Goal: Check status: Check status

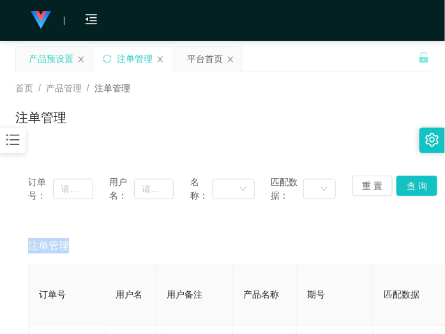
click at [45, 63] on div "产品预设置" at bounding box center [51, 59] width 45 height 24
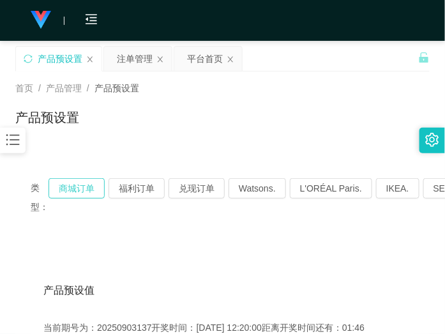
click at [89, 192] on button "商城订单" at bounding box center [77, 188] width 56 height 20
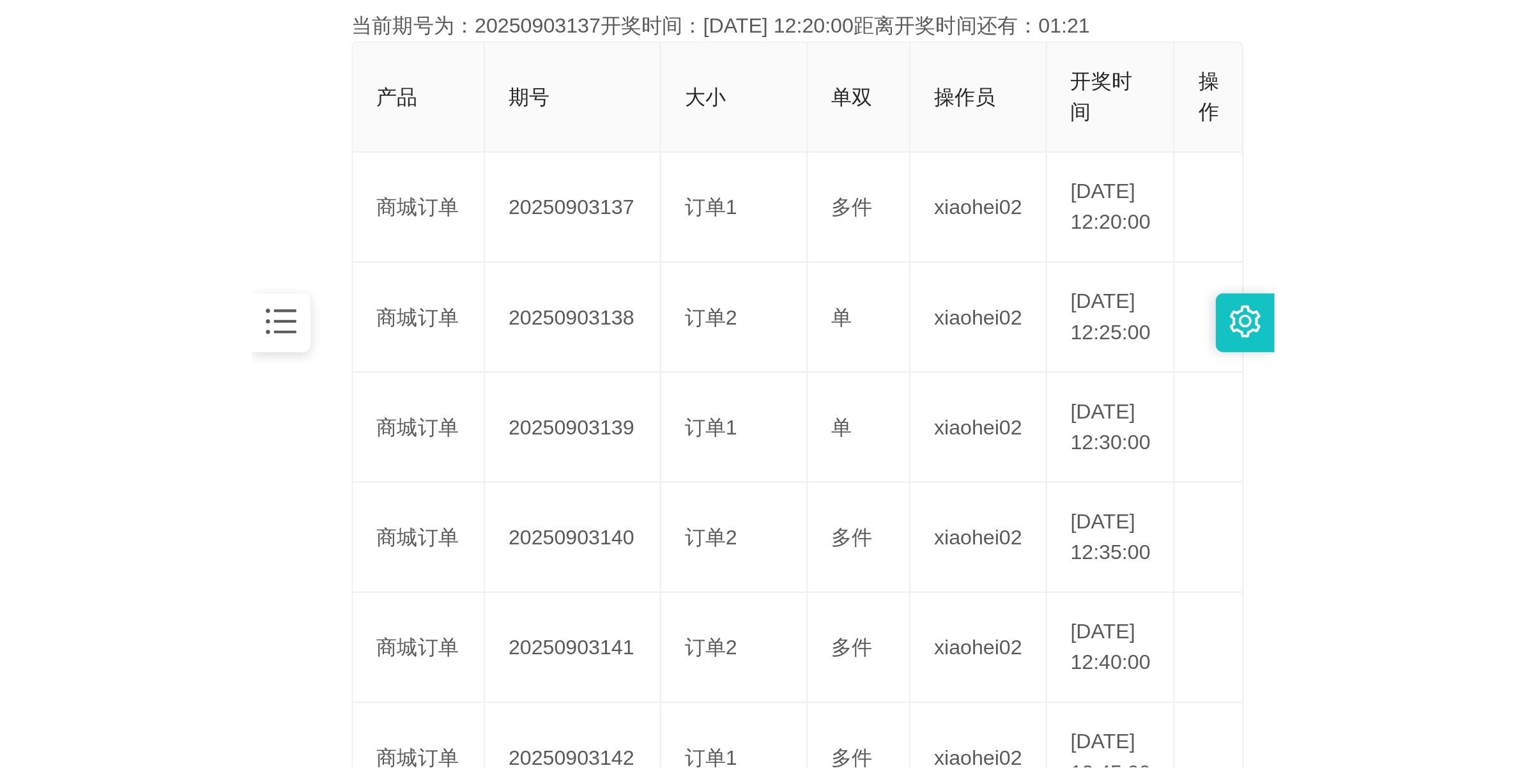
scroll to position [240, 0]
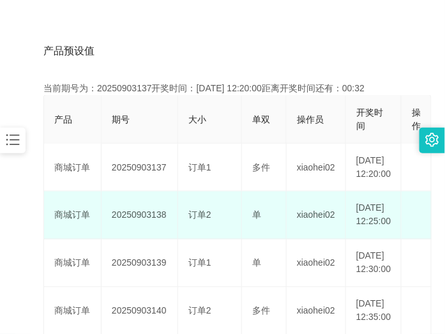
click at [155, 235] on td "20250903138" at bounding box center [140, 216] width 77 height 48
copy td "20250903138"
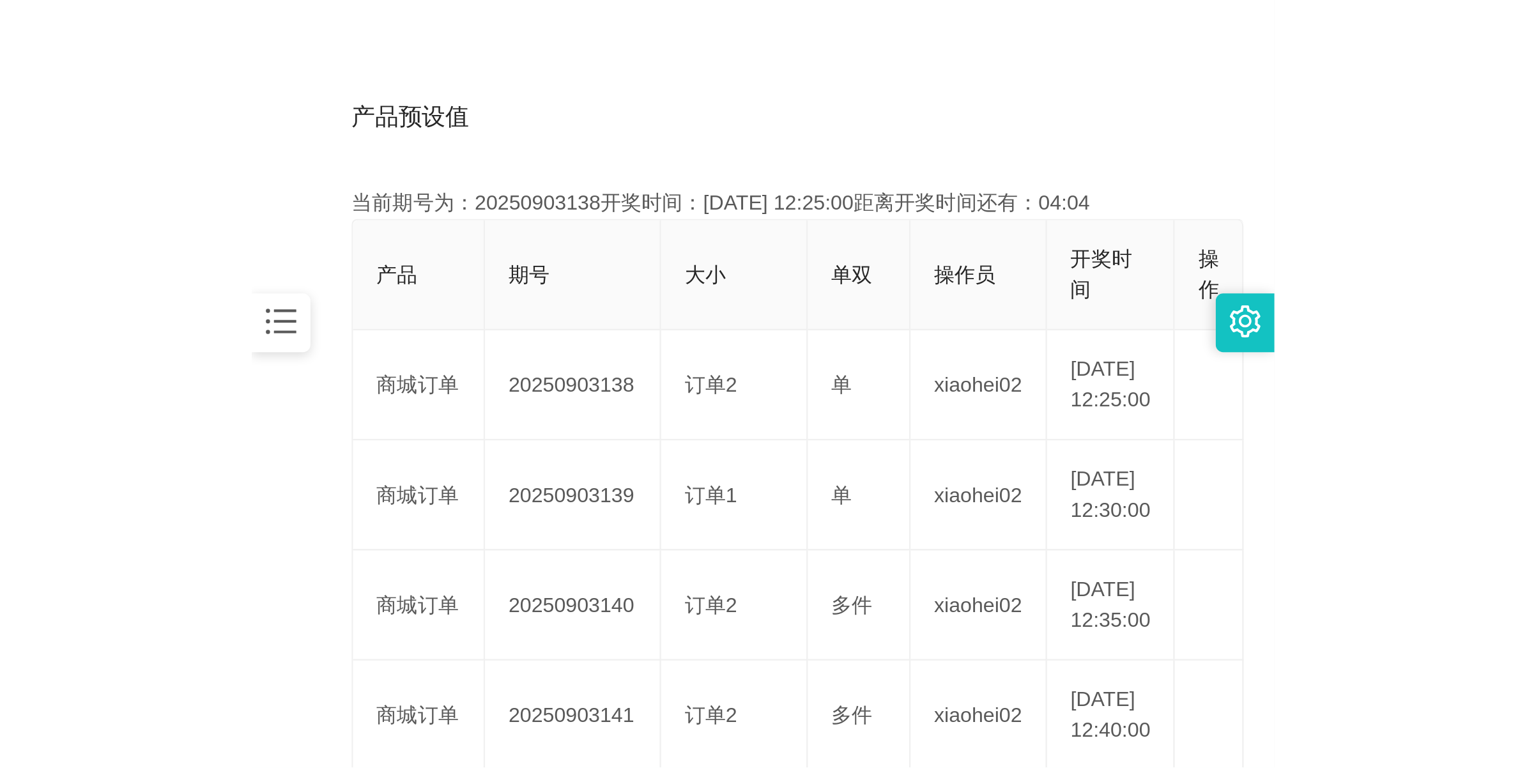
scroll to position [46, 0]
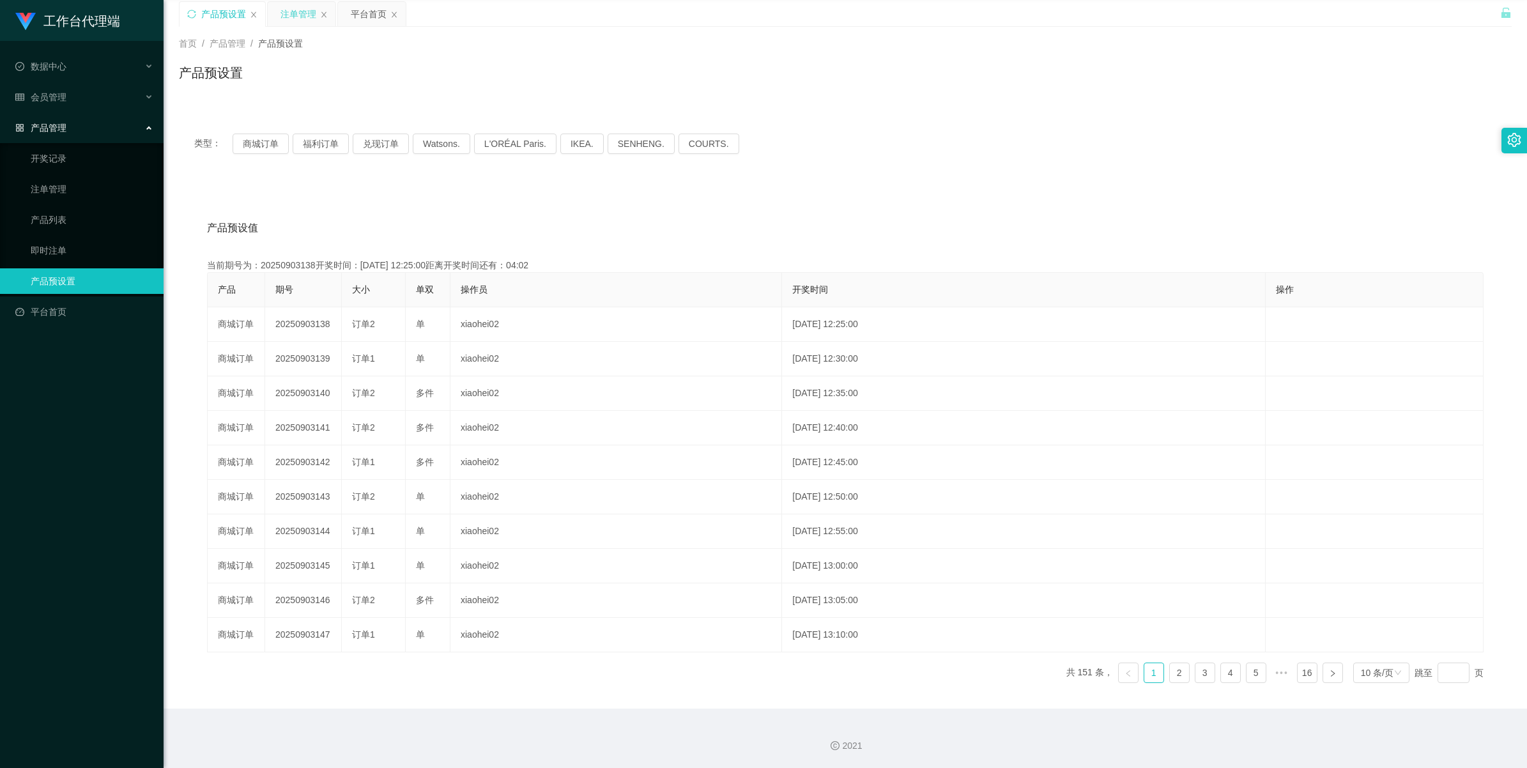
click at [299, 16] on div "注单管理" at bounding box center [299, 14] width 36 height 24
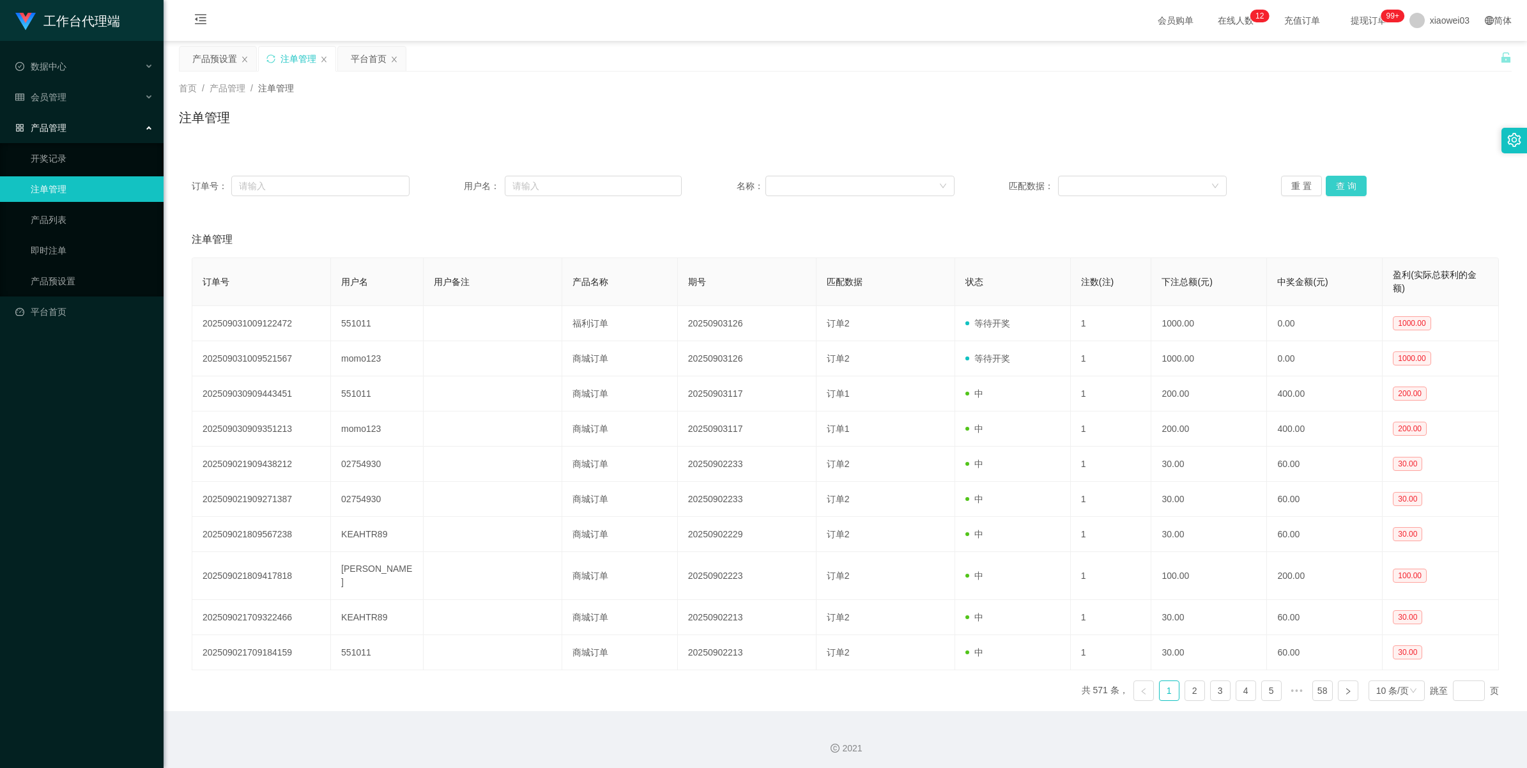
click at [445, 181] on button "查 询" at bounding box center [1346, 186] width 41 height 20
click at [445, 176] on button "查 询" at bounding box center [1346, 186] width 41 height 20
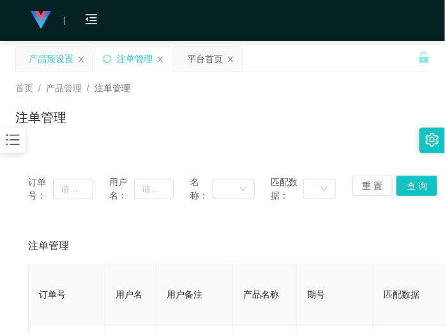
click at [36, 47] on div "产品预设置" at bounding box center [51, 59] width 45 height 24
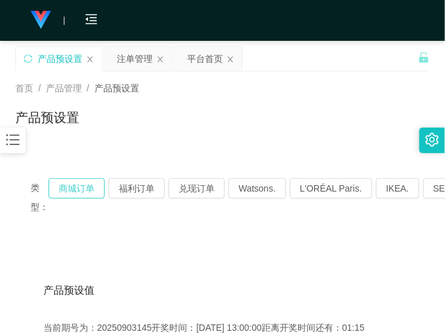
click at [80, 178] on button "商城订单" at bounding box center [77, 188] width 56 height 20
drag, startPoint x: 87, startPoint y: 187, endPoint x: 88, endPoint y: 180, distance: 7.1
click at [87, 189] on button "商城订单" at bounding box center [77, 188] width 56 height 20
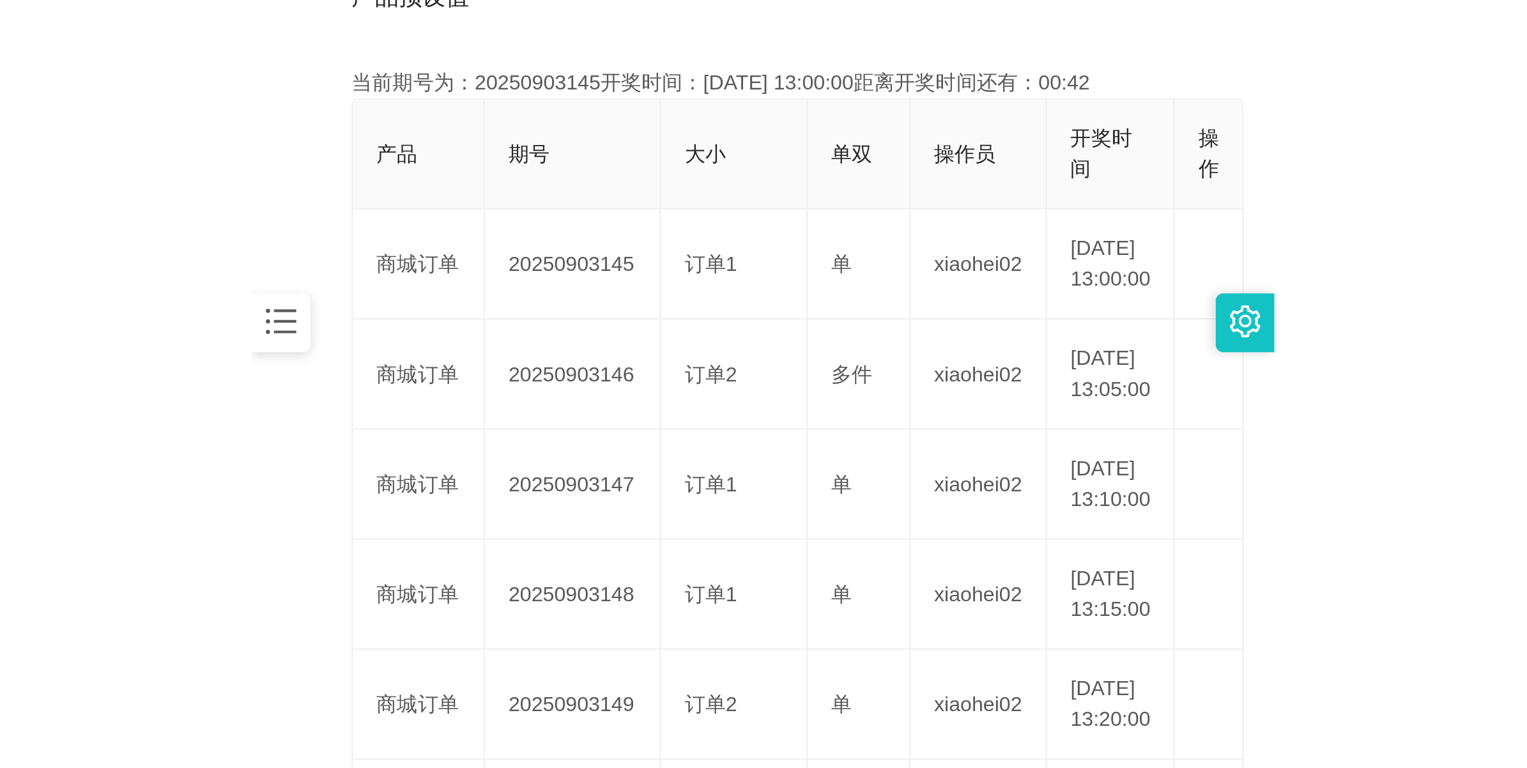
scroll to position [319, 0]
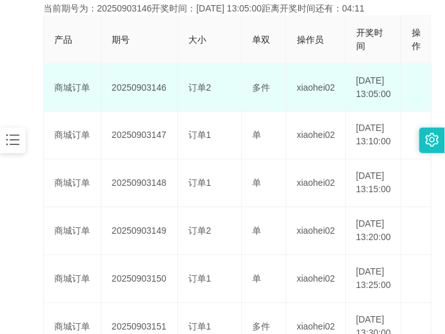
click at [148, 91] on td "20250903146" at bounding box center [140, 88] width 77 height 48
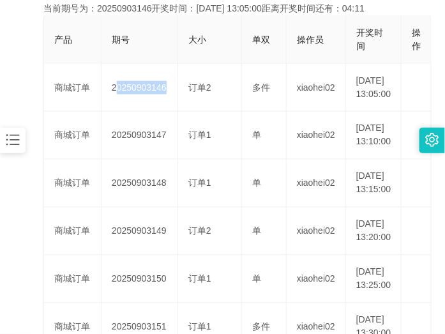
copy td "20250903146"
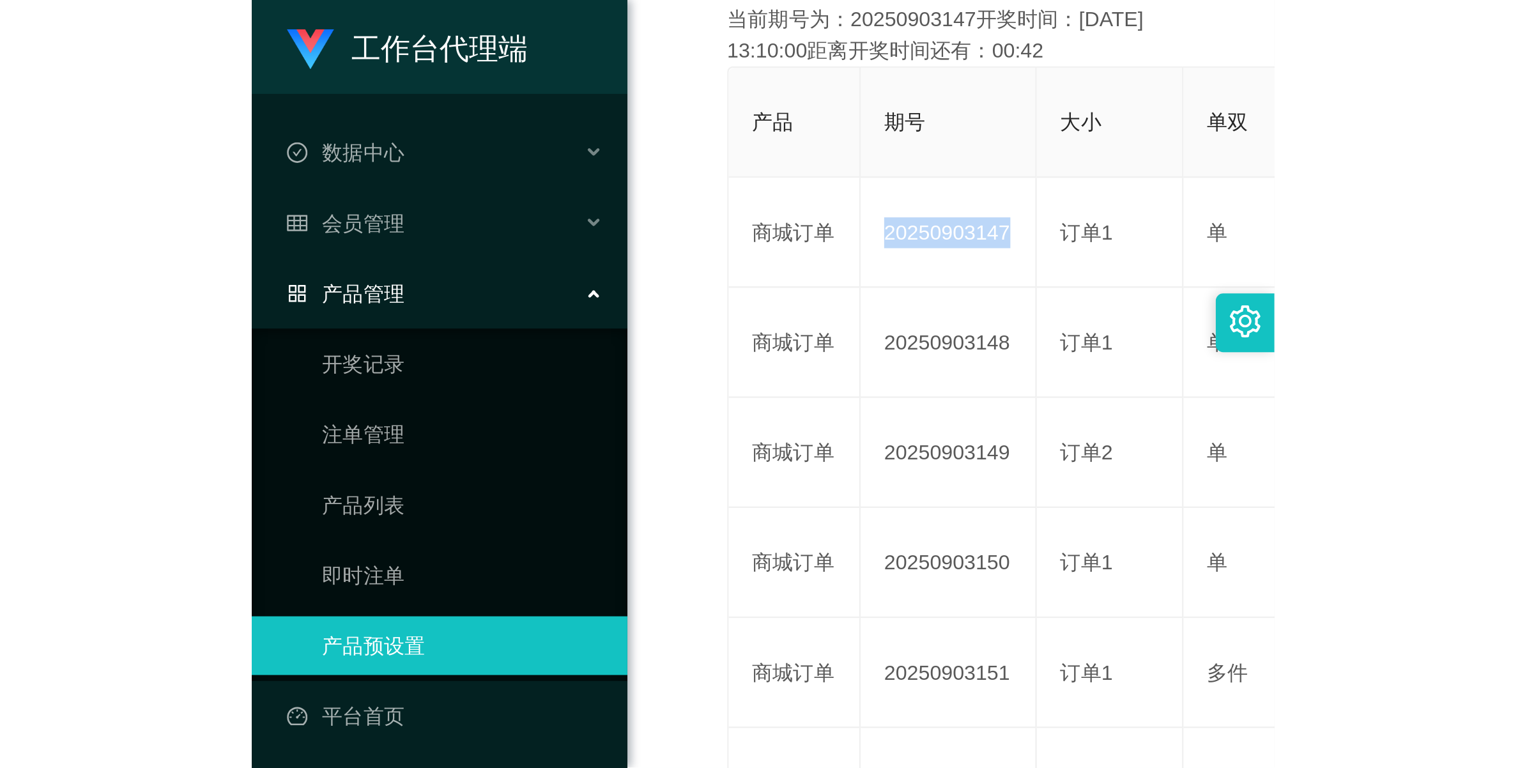
scroll to position [46, 0]
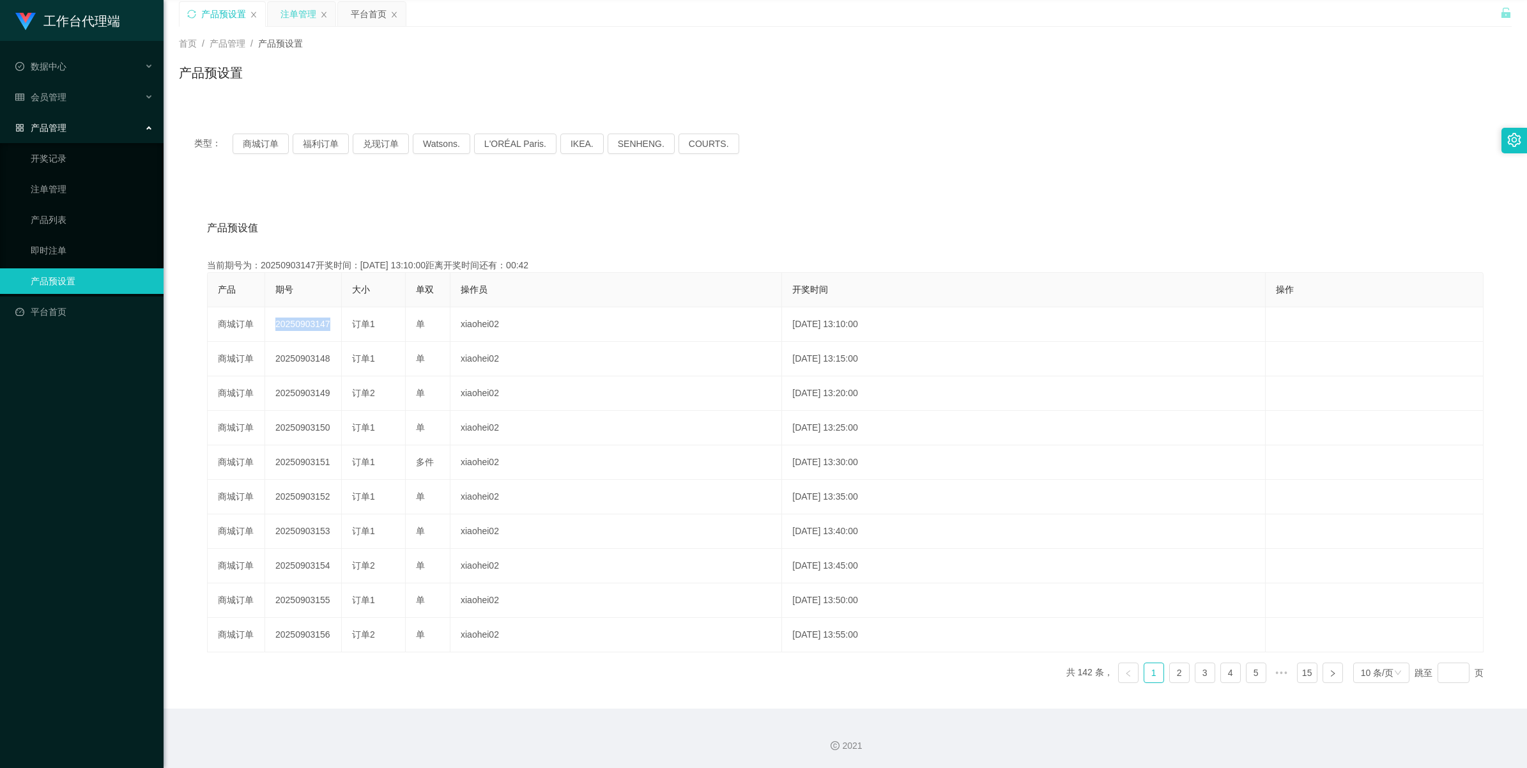
click at [305, 12] on div "注单管理" at bounding box center [299, 14] width 36 height 24
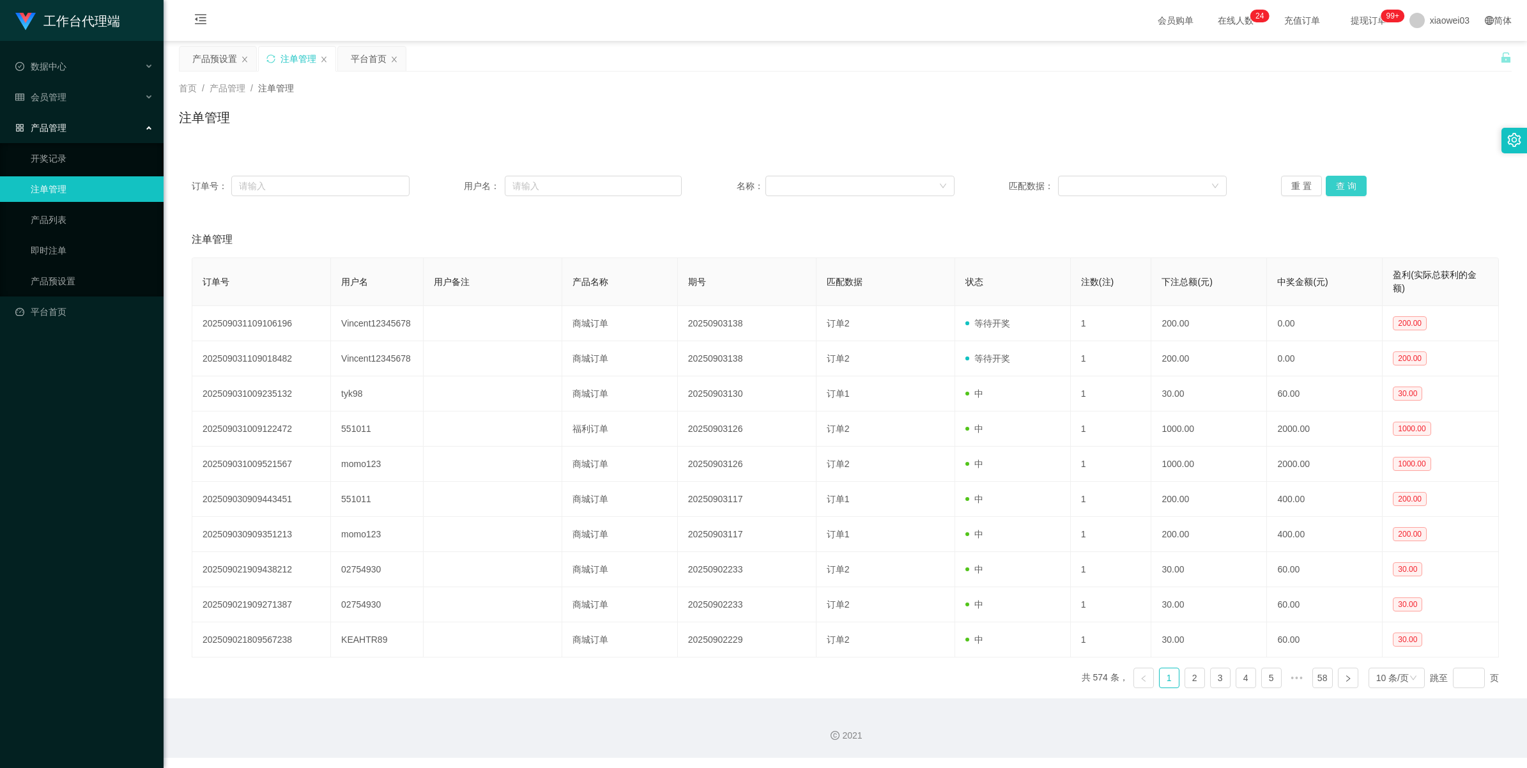
click at [445, 183] on button "查 询" at bounding box center [1346, 186] width 41 height 20
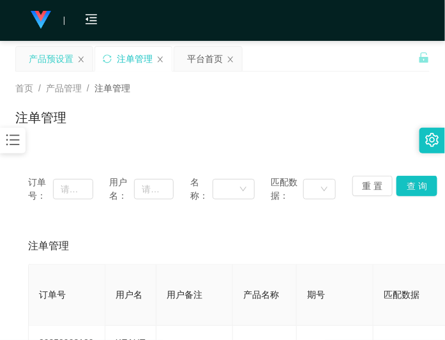
click at [63, 53] on div "产品预设置" at bounding box center [51, 59] width 45 height 24
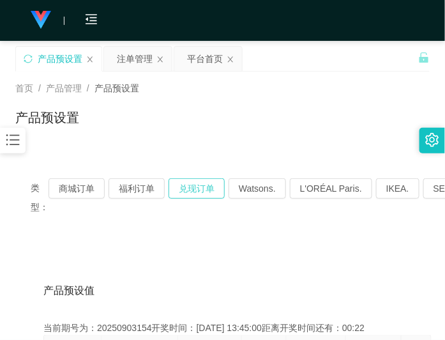
click at [203, 190] on button "兑现订单" at bounding box center [197, 188] width 56 height 20
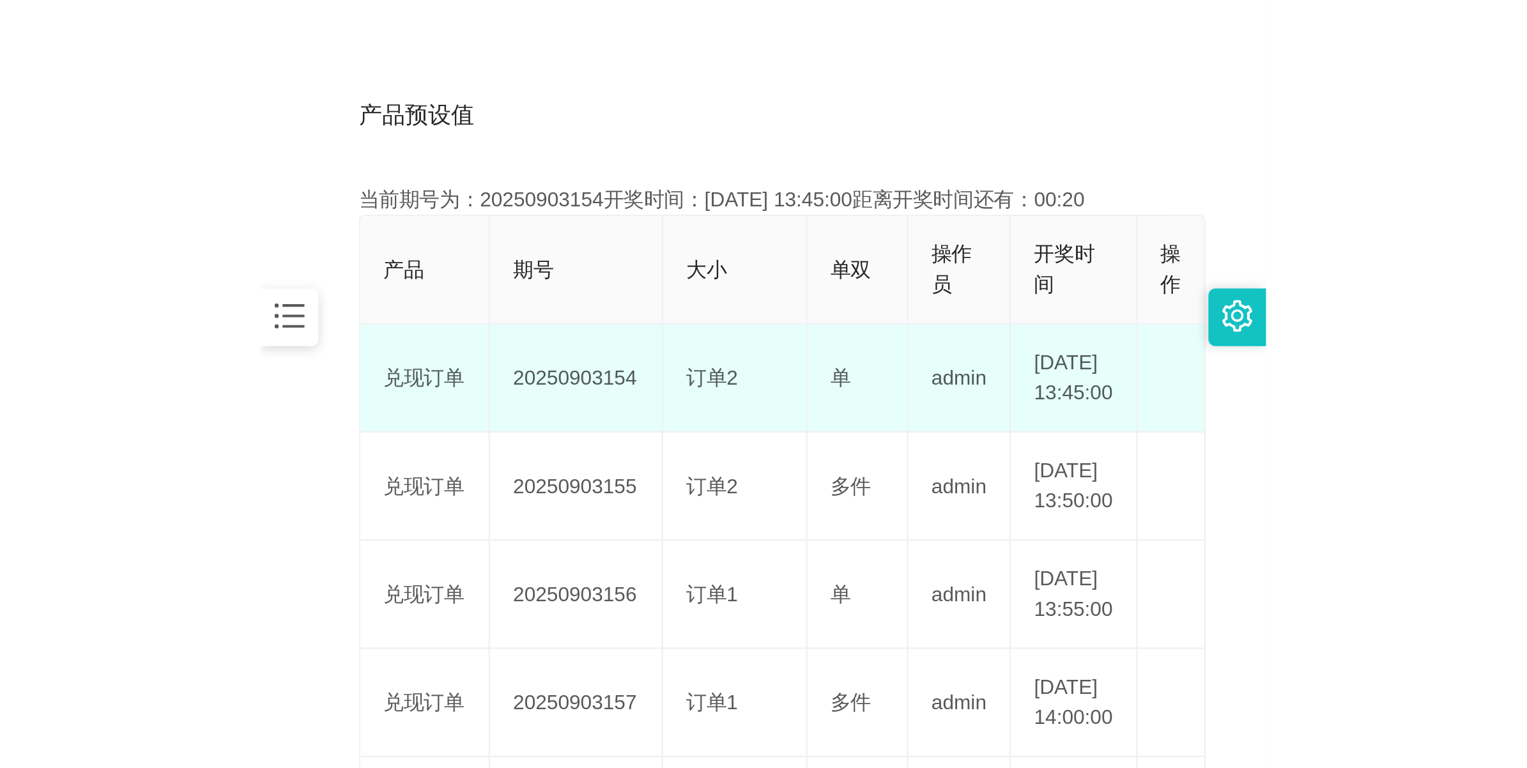
scroll to position [319, 0]
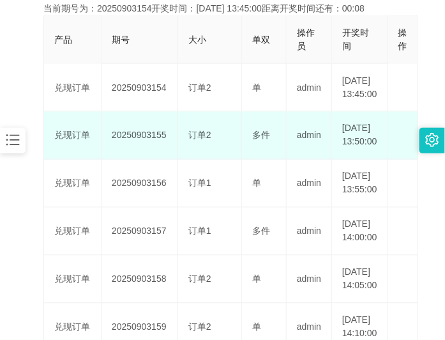
click at [149, 153] on td "20250903155" at bounding box center [140, 136] width 77 height 48
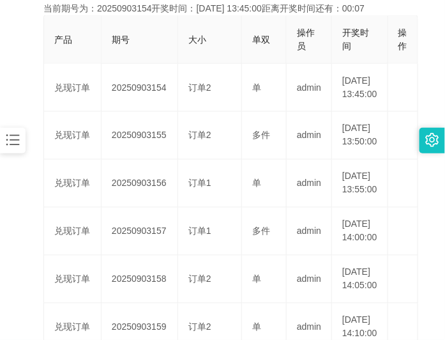
copy td "20250903155"
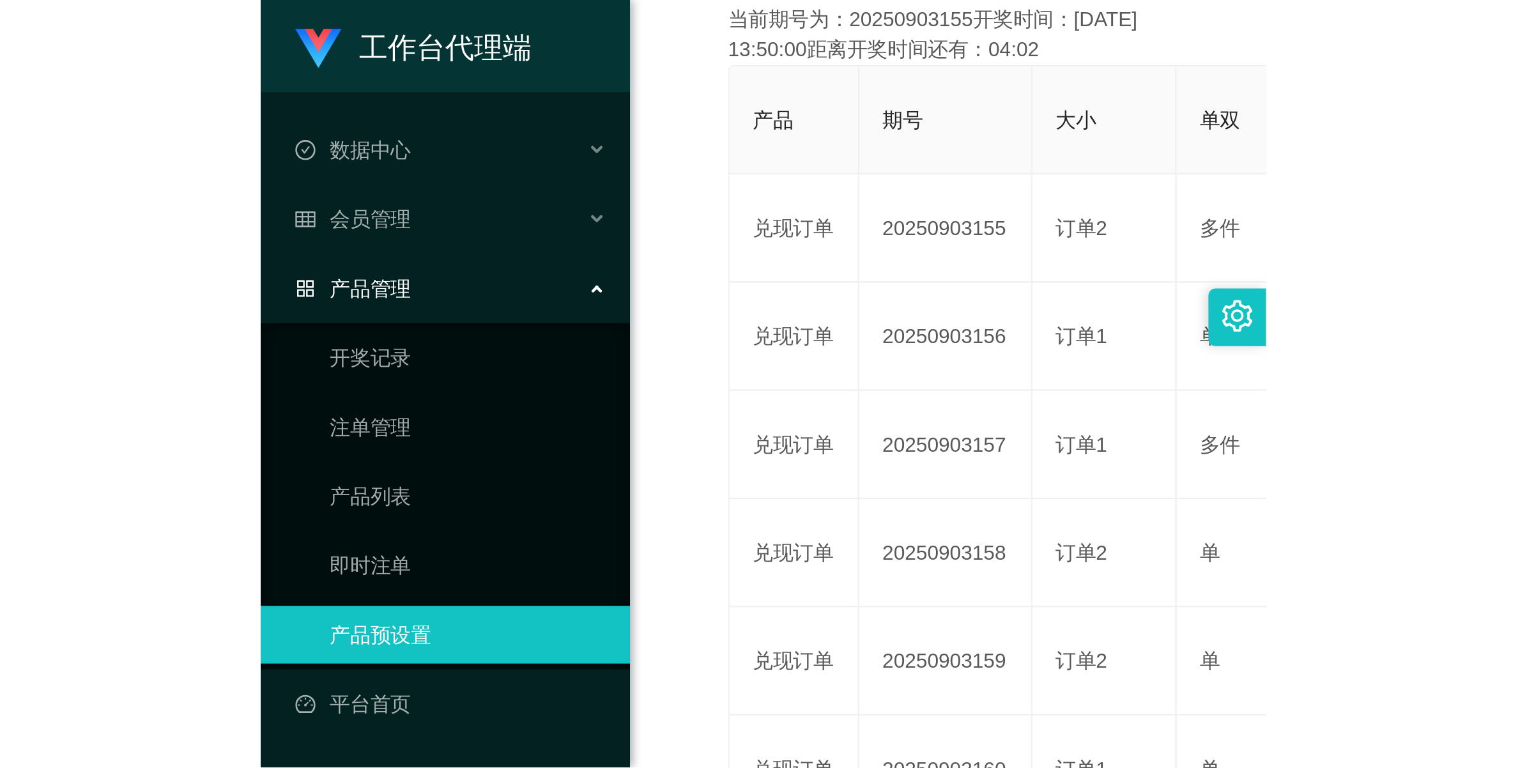
scroll to position [46, 0]
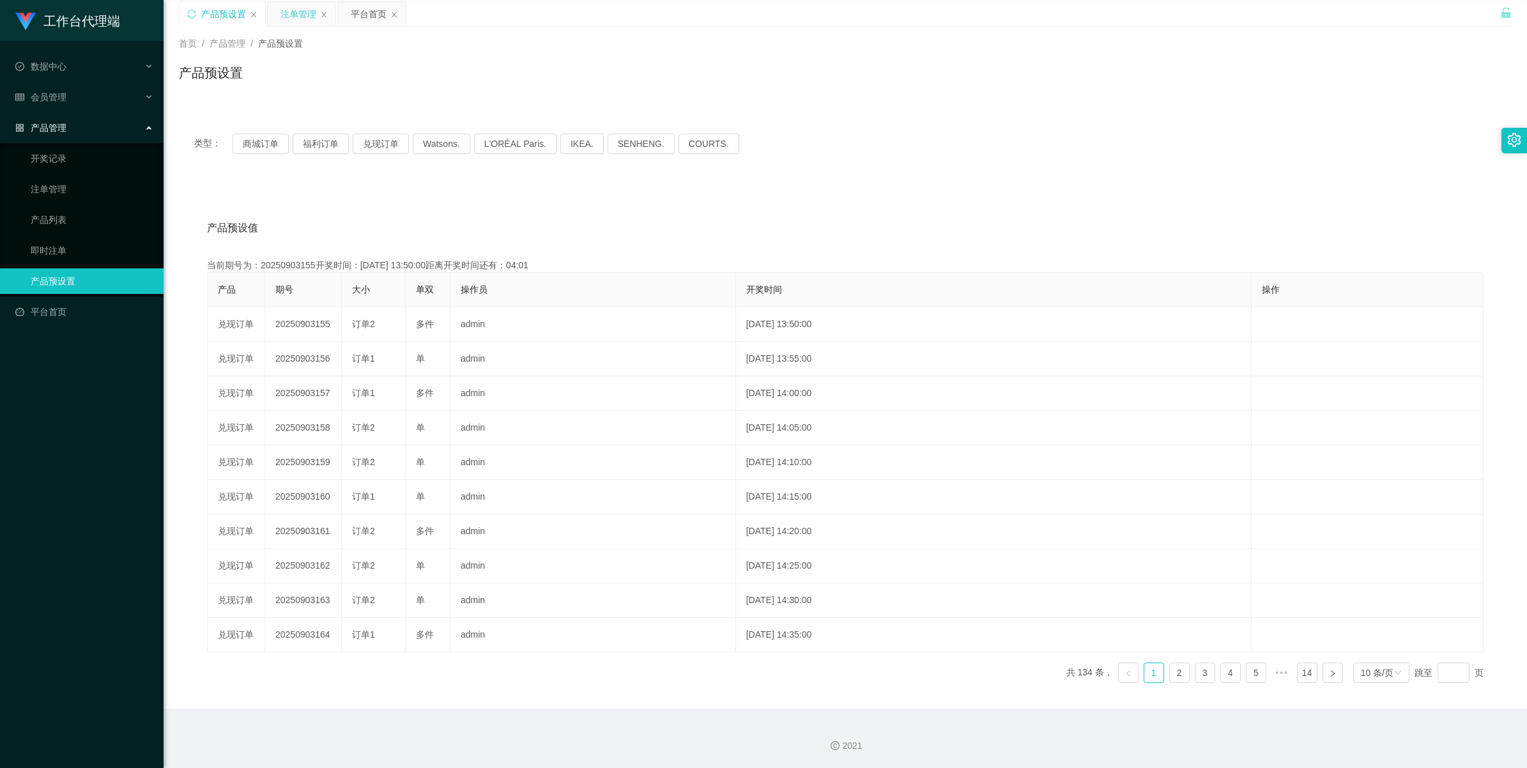
click at [289, 17] on div "注单管理" at bounding box center [299, 14] width 36 height 24
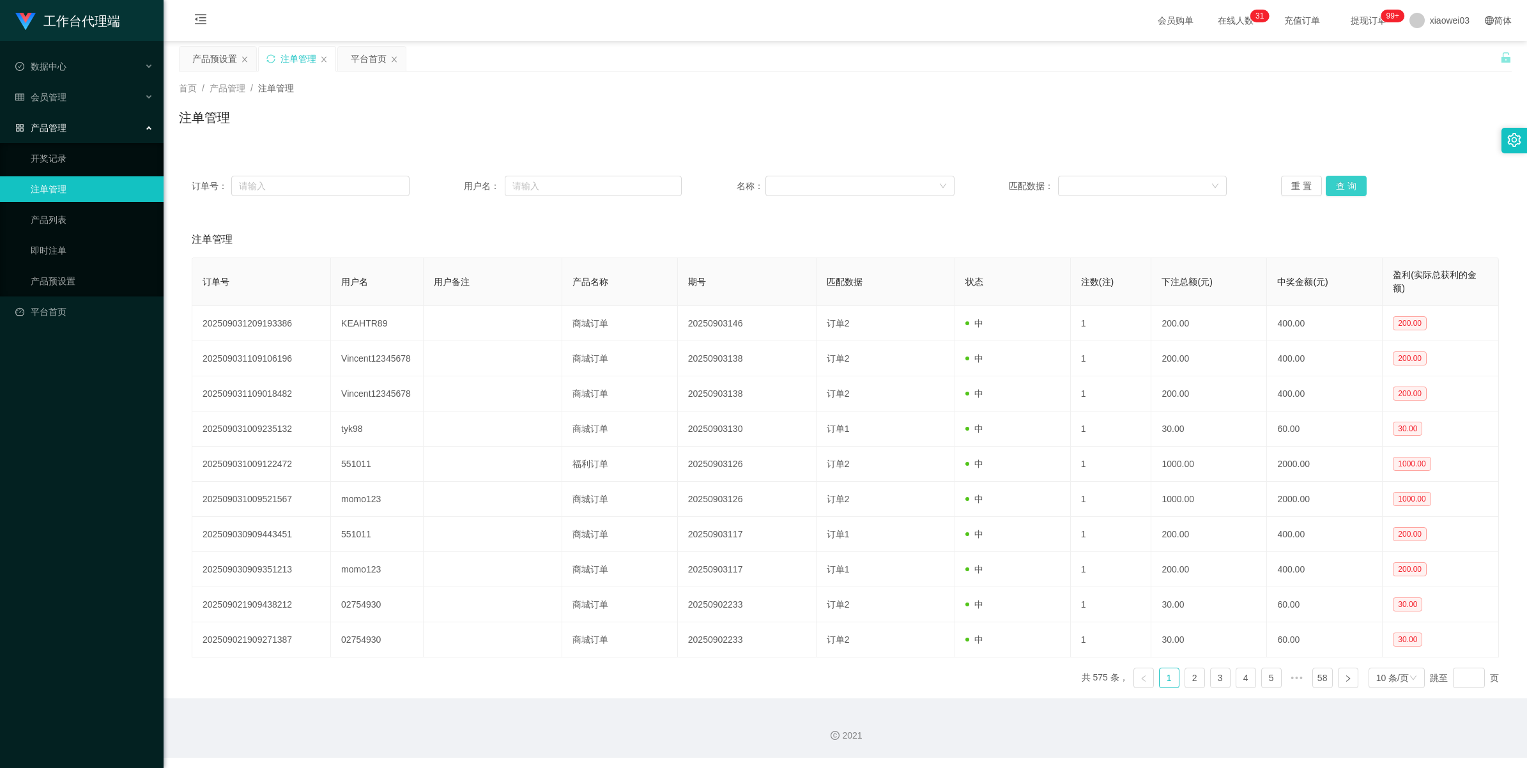
click at [445, 187] on button "查 询" at bounding box center [1346, 186] width 41 height 20
click at [445, 187] on div "重 置 查 询" at bounding box center [1390, 186] width 218 height 20
click at [445, 187] on button "查 询" at bounding box center [1346, 186] width 41 height 20
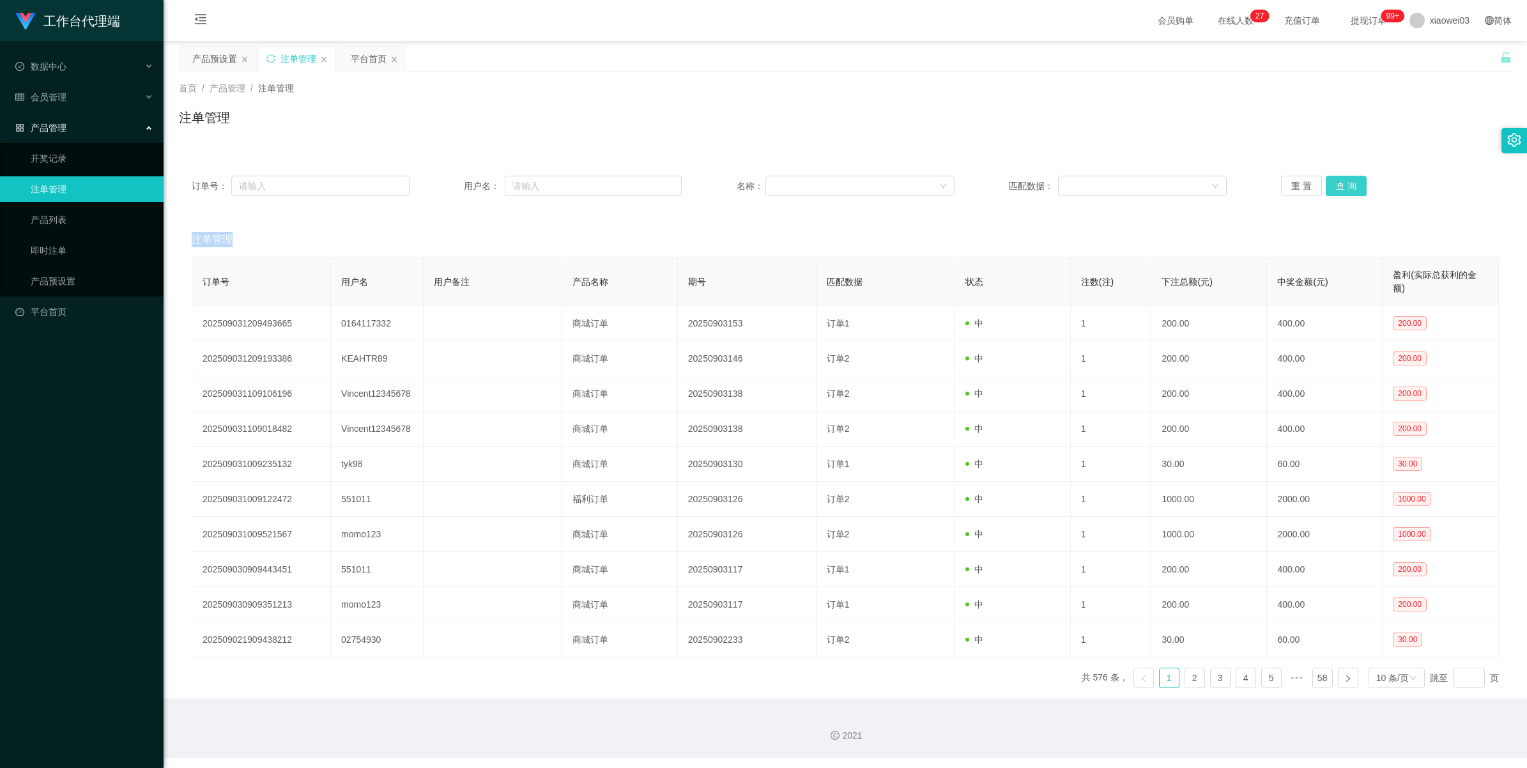
click at [445, 187] on button "查 询" at bounding box center [1346, 186] width 41 height 20
click at [445, 189] on button "查 询" at bounding box center [1346, 186] width 41 height 20
click at [445, 189] on div "重 置 查 询" at bounding box center [1390, 186] width 218 height 20
click at [445, 189] on button "查 询" at bounding box center [1353, 186] width 55 height 20
click at [445, 186] on button "查 询" at bounding box center [1346, 186] width 41 height 20
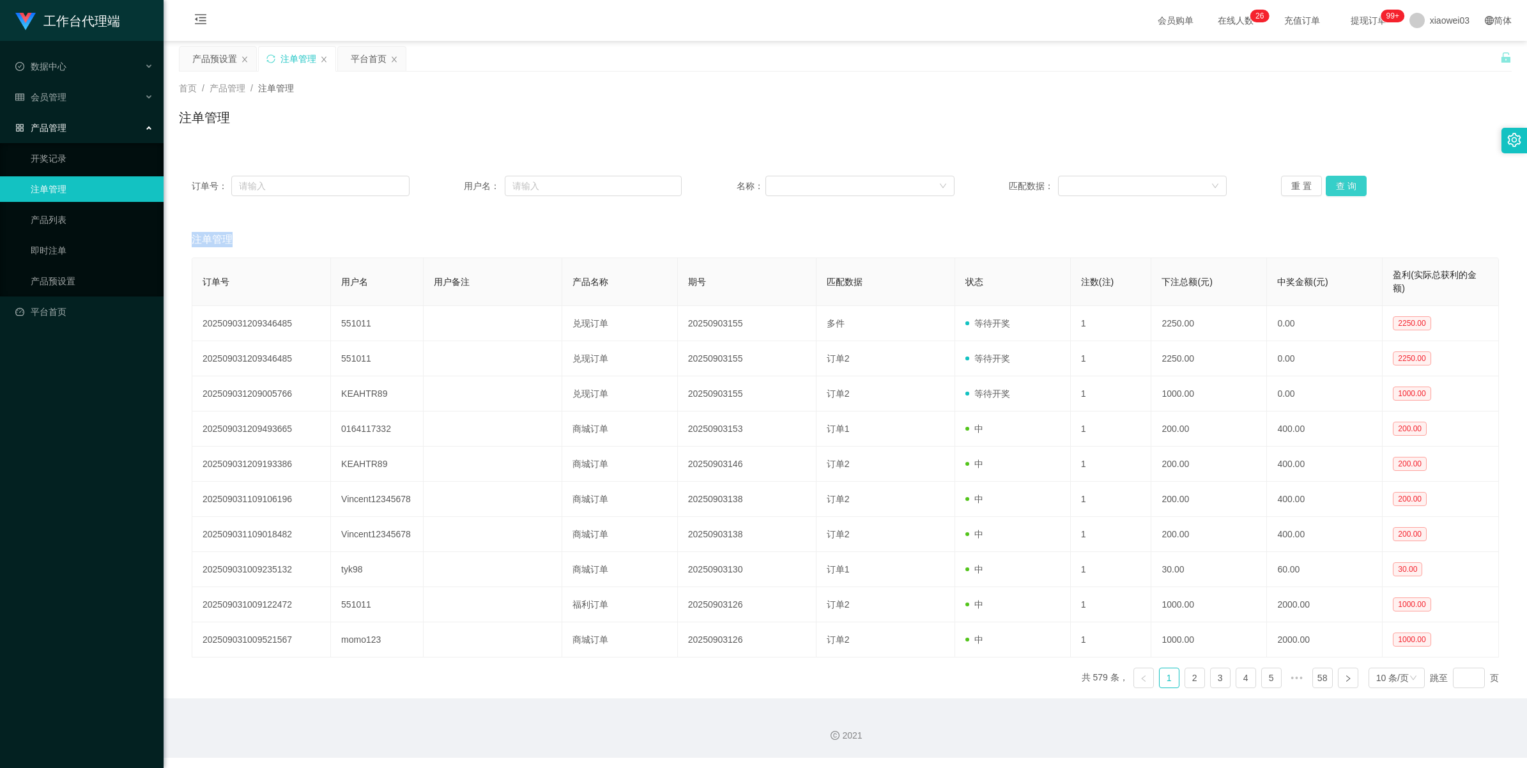
click at [445, 189] on button "查 询" at bounding box center [1346, 186] width 41 height 20
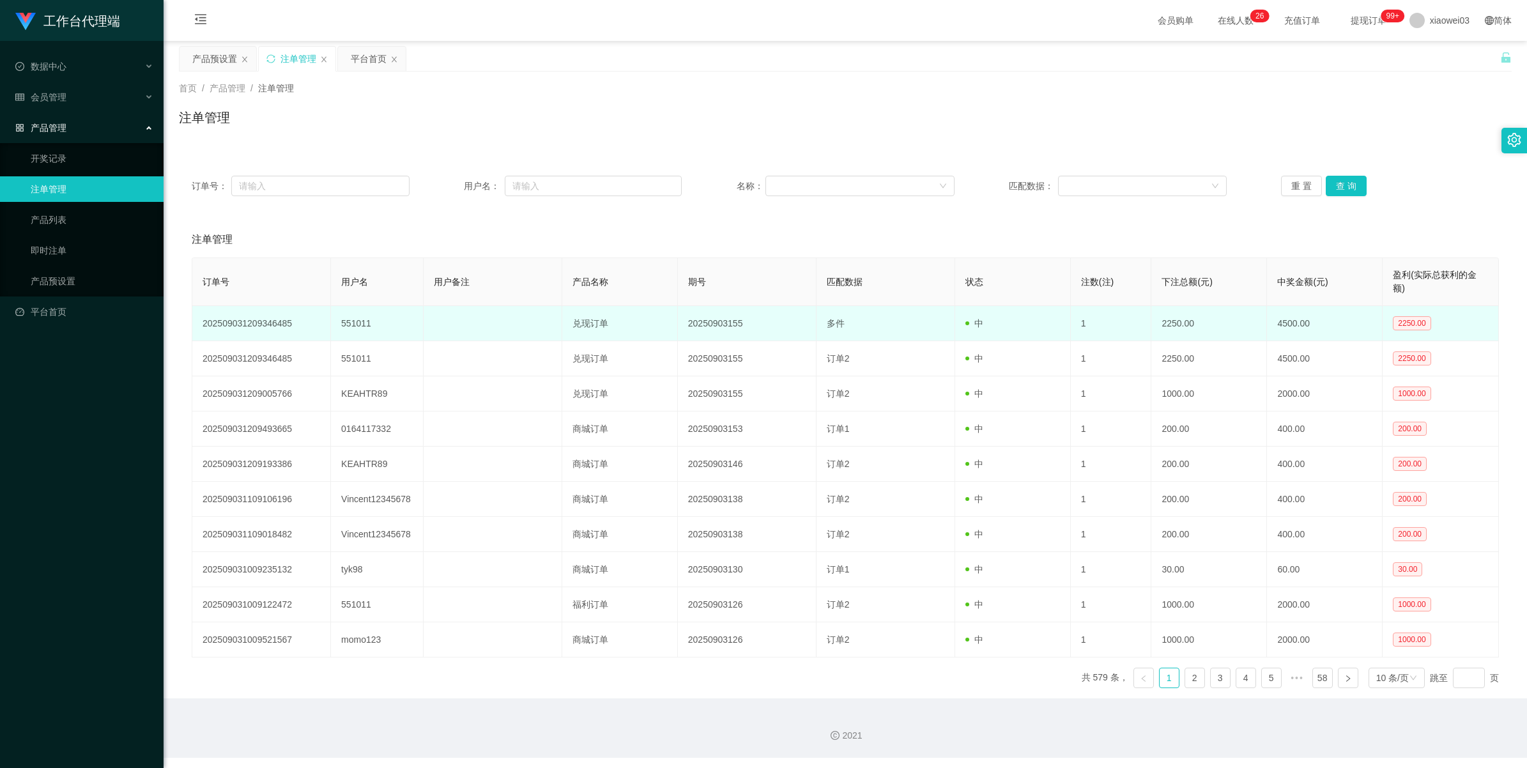
click at [445, 324] on td "20250903155" at bounding box center [747, 323] width 139 height 35
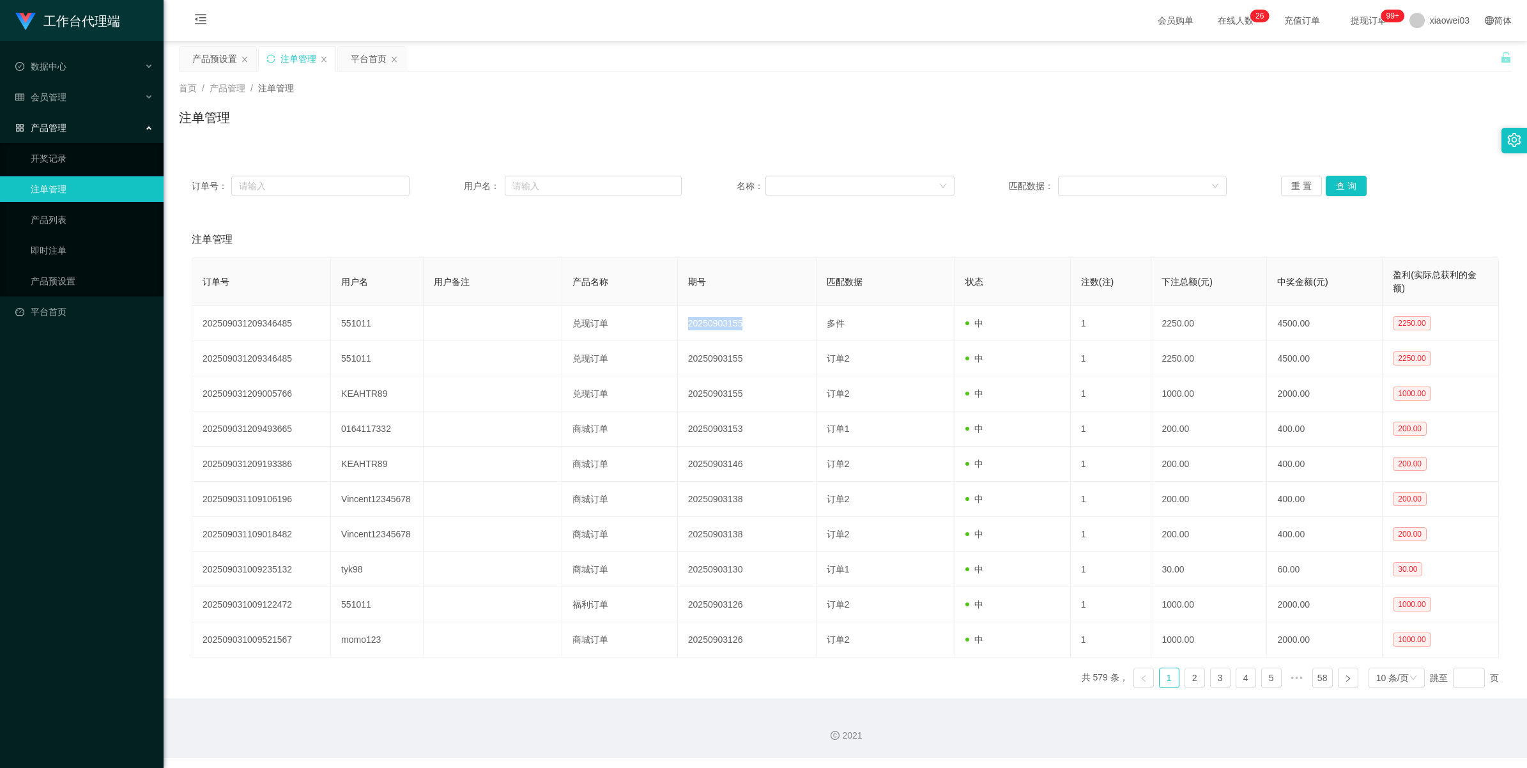
copy td "20250903155"
click at [445, 181] on button "查 询" at bounding box center [1346, 186] width 41 height 20
click at [445, 183] on button "查 询" at bounding box center [1346, 186] width 41 height 20
click at [206, 56] on div "产品预设置" at bounding box center [214, 59] width 45 height 24
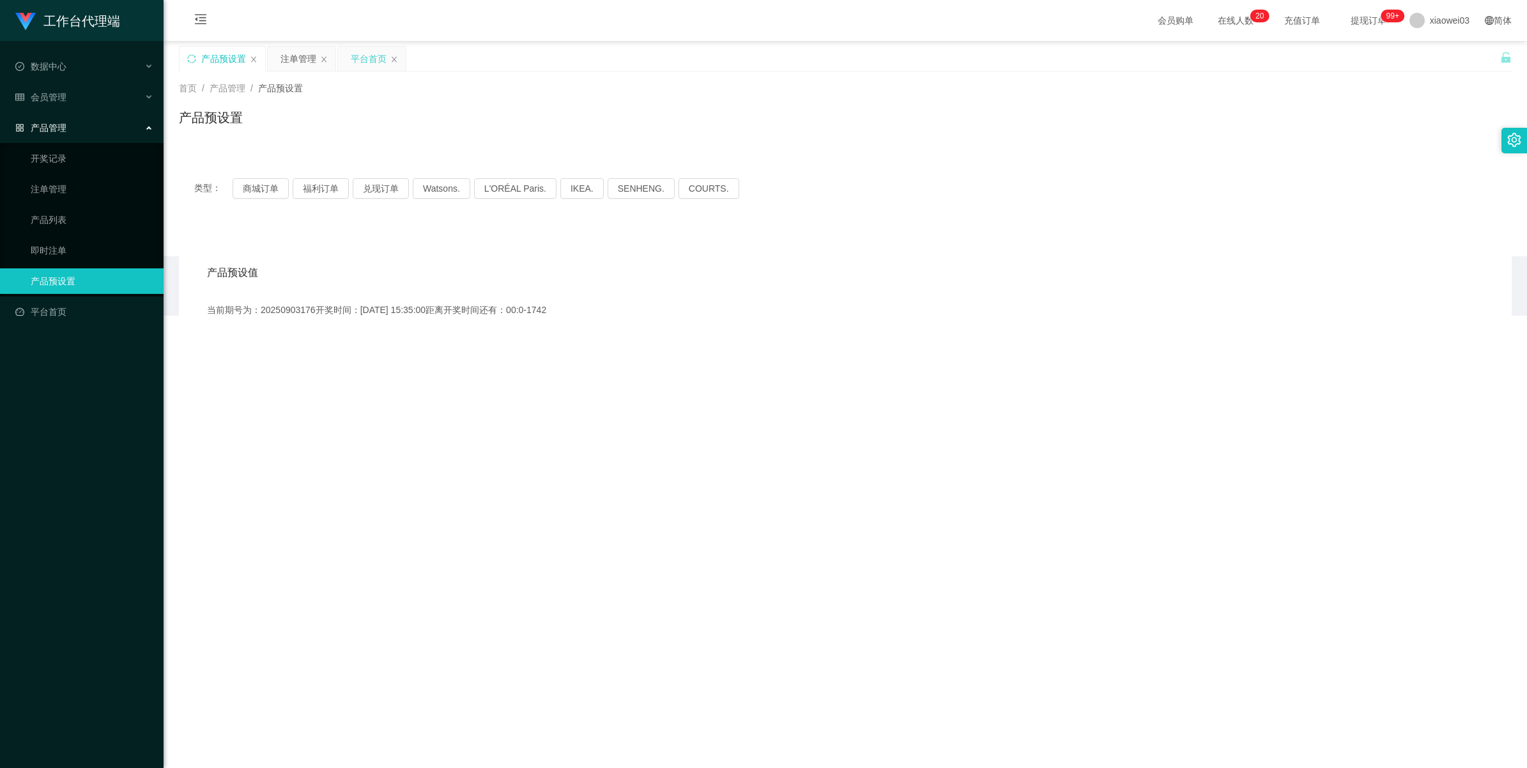
click at [362, 63] on div "平台首页" at bounding box center [369, 59] width 36 height 24
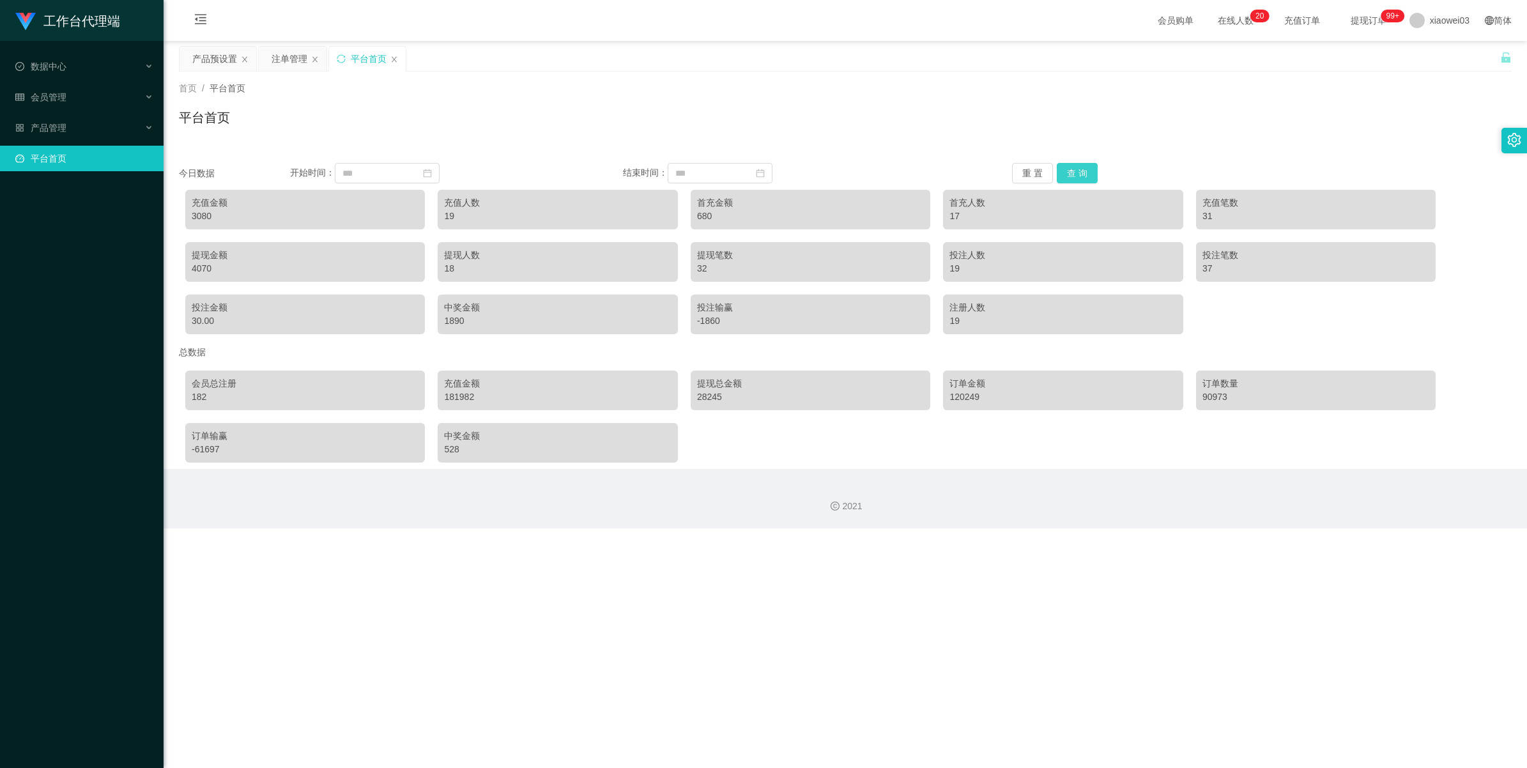
click at [445, 174] on button "查 询" at bounding box center [1077, 173] width 41 height 20
click at [445, 170] on button "重 置" at bounding box center [1032, 173] width 41 height 20
click at [445, 171] on button "查 询" at bounding box center [1077, 173] width 41 height 20
